Goal: Task Accomplishment & Management: Complete application form

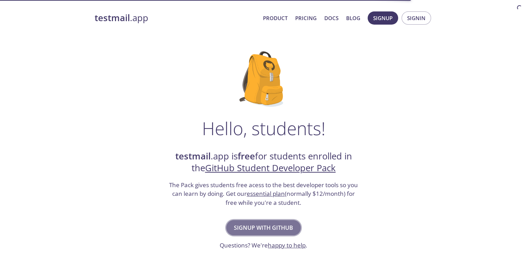
click at [281, 228] on span "Signup with GitHub" at bounding box center [263, 228] width 59 height 10
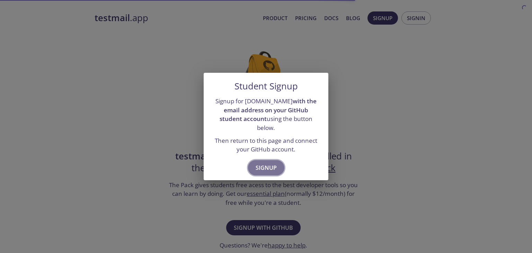
click at [262, 163] on span "Signup" at bounding box center [266, 168] width 21 height 10
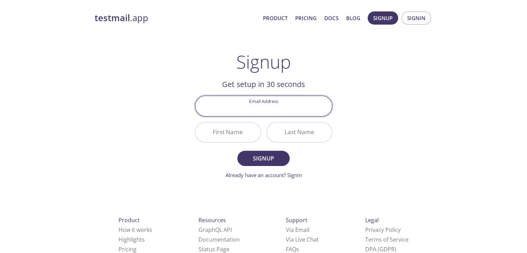
click at [260, 108] on input "Email Address" at bounding box center [263, 106] width 136 height 20
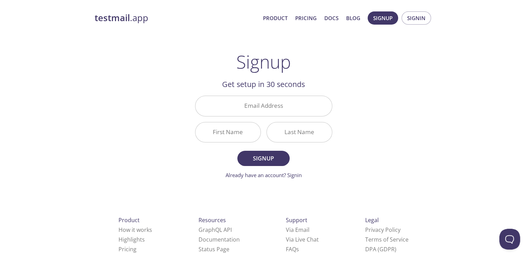
click at [255, 65] on h1 "Signup" at bounding box center [263, 61] width 55 height 21
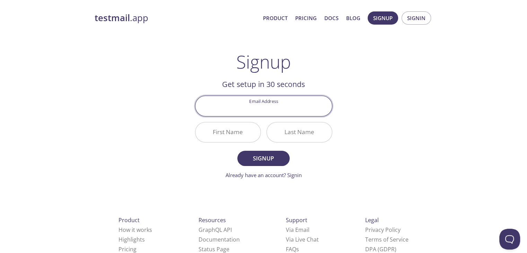
click at [255, 104] on input "Email Address" at bounding box center [263, 106] width 136 height 20
type input "[EMAIL_ADDRESS][DOMAIN_NAME]"
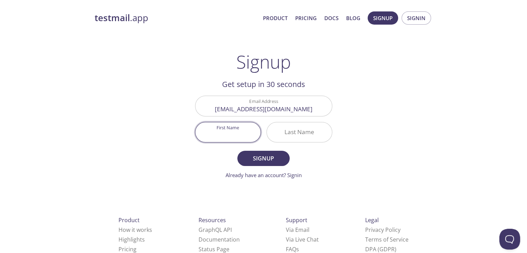
click at [233, 135] on input "First Name" at bounding box center [227, 132] width 65 height 20
type input "[PERSON_NAME]"
click at [305, 140] on input "Last Name" at bounding box center [299, 132] width 65 height 20
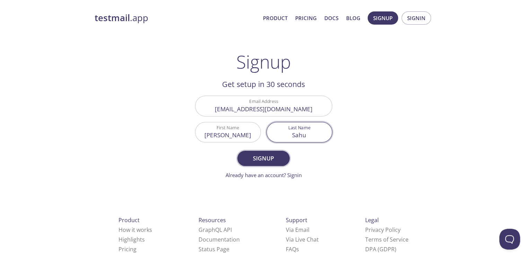
type input "Sahu"
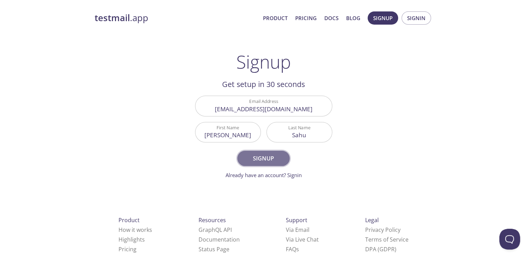
click at [270, 157] on span "Signup" at bounding box center [263, 158] width 37 height 10
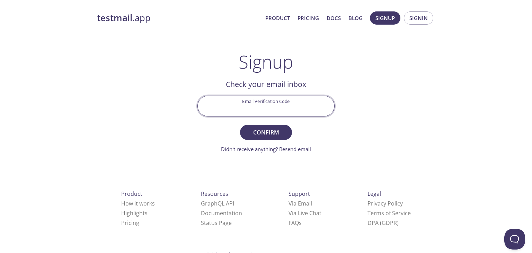
click at [291, 102] on input "Email Verification Code" at bounding box center [266, 106] width 136 height 20
paste input "1N9C97F"
type input "1N9C97F"
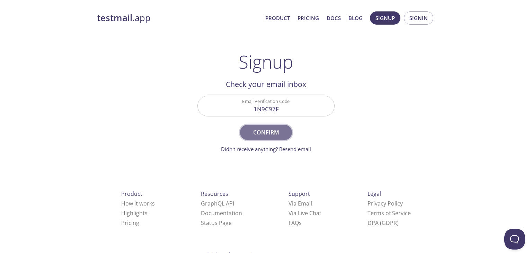
click at [262, 131] on span "Confirm" at bounding box center [266, 132] width 37 height 10
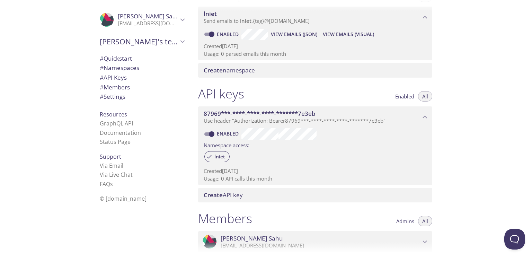
scroll to position [104, 0]
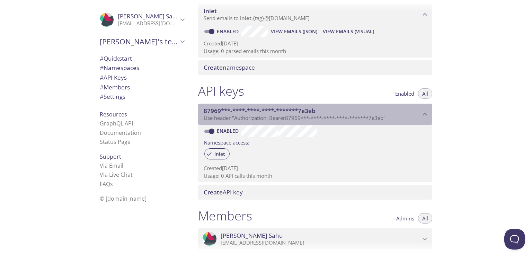
click at [423, 118] on div "87969***-****-****-****-*******7e3eb Use header "Authorization: Bearer 87969***…" at bounding box center [315, 114] width 234 height 21
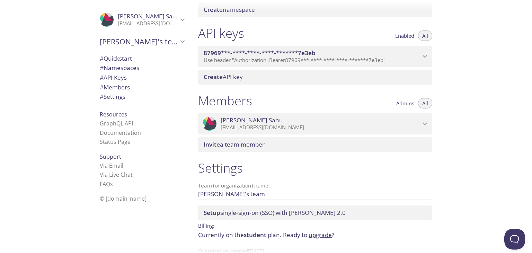
scroll to position [182, 0]
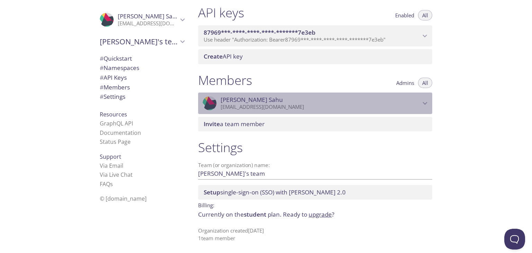
click at [427, 95] on div ".cls-1 { fill: #6d5ca8; } .cls-2 { fill: #3fc191; } .cls-3 { fill: #3b4752; } .…" at bounding box center [315, 102] width 234 height 21
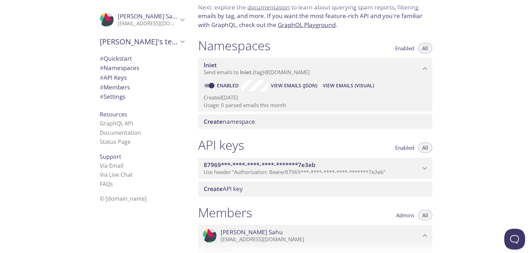
scroll to position [0, 0]
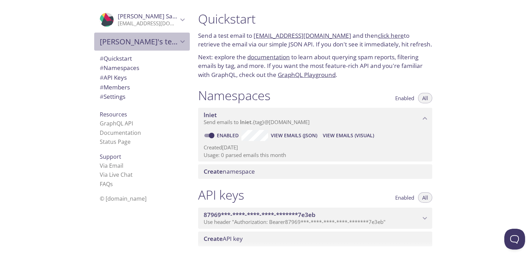
click at [168, 41] on span "[PERSON_NAME]'s team" at bounding box center [139, 42] width 78 height 10
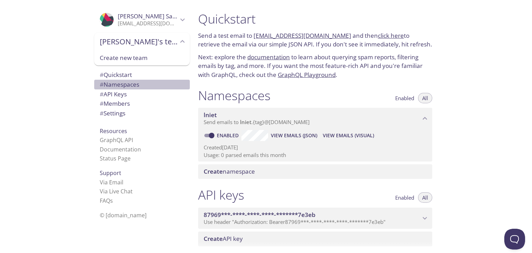
click at [146, 85] on span "# Namespaces" at bounding box center [142, 84] width 84 height 9
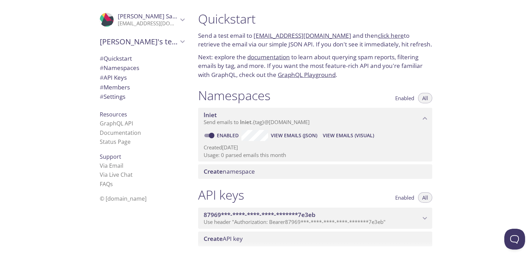
click at [454, 77] on div "Quickstart Send a test email to lniet.test@inbox.testmail.app and then click he…" at bounding box center [362, 126] width 339 height 253
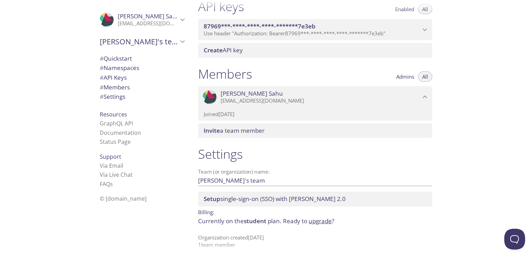
scroll to position [195, 0]
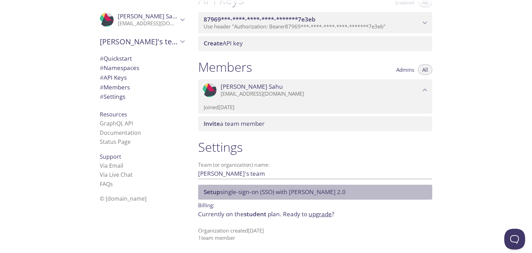
click at [251, 190] on span "Setup single-sign-on (SSO) with SAML 2.0" at bounding box center [275, 192] width 142 height 8
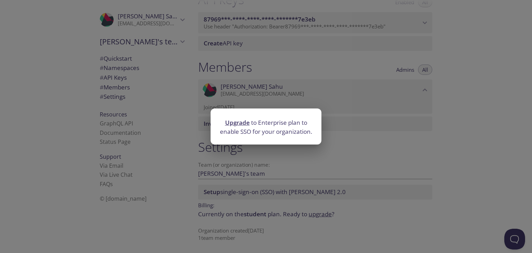
click at [311, 167] on div "Upgrade to Enterprise plan to enable SSO for your organization." at bounding box center [266, 126] width 532 height 253
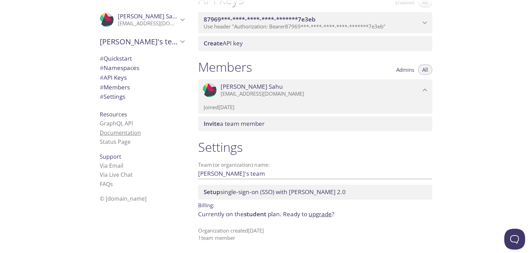
click at [121, 133] on link "Documentation" at bounding box center [120, 133] width 41 height 8
click at [436, 139] on div "Settings Team (or organization) name: Shashank's team Save Setup single-sign-on…" at bounding box center [315, 190] width 245 height 110
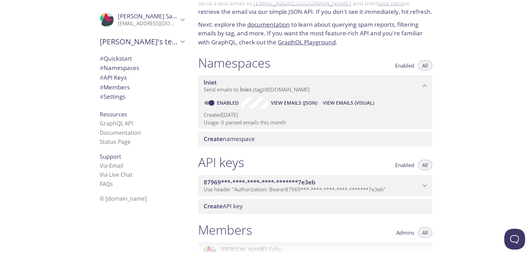
scroll to position [25, 0]
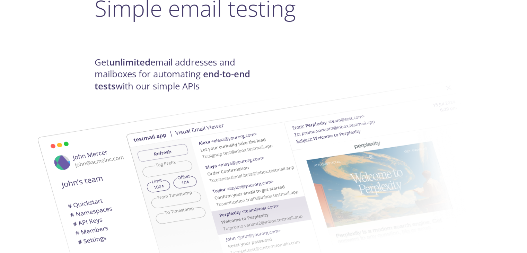
scroll to position [52, 0]
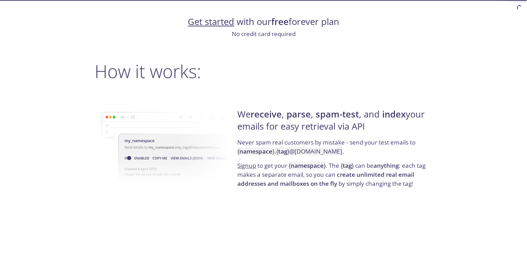
scroll to position [457, 0]
click at [273, 109] on strong "receive" at bounding box center [265, 114] width 31 height 12
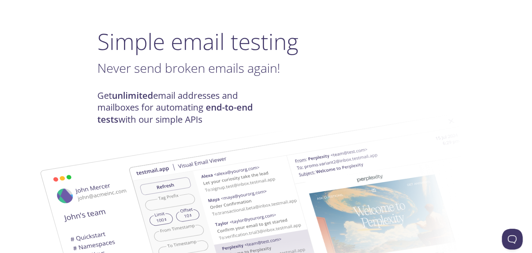
scroll to position [0, 0]
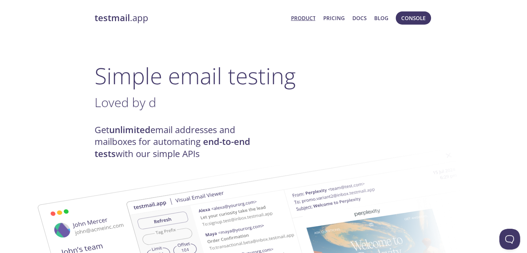
click at [301, 16] on link "Product" at bounding box center [303, 18] width 25 height 9
click at [406, 19] on span "Console" at bounding box center [413, 18] width 24 height 9
